Goal: Find specific page/section: Find specific page/section

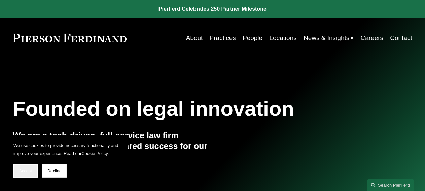
click at [28, 168] on button "Accept" at bounding box center [25, 170] width 24 height 13
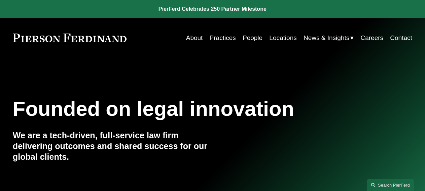
click at [248, 38] on link "People" at bounding box center [252, 38] width 20 height 13
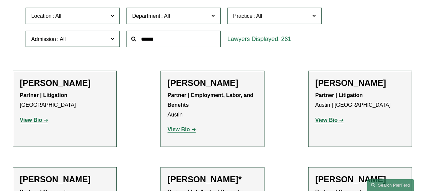
scroll to position [134, 0]
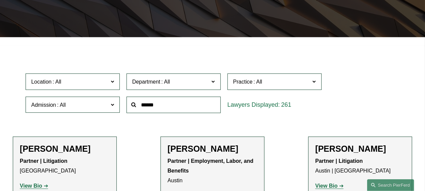
click at [112, 84] on span at bounding box center [112, 81] width 3 height 9
click at [0, 0] on link "[GEOGRAPHIC_DATA]" at bounding box center [0, 0] width 0 height 0
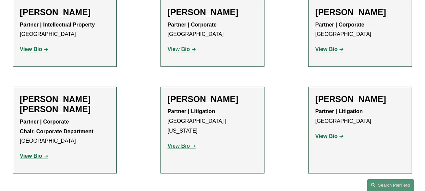
scroll to position [334, 0]
